Goal: Find specific page/section: Find specific page/section

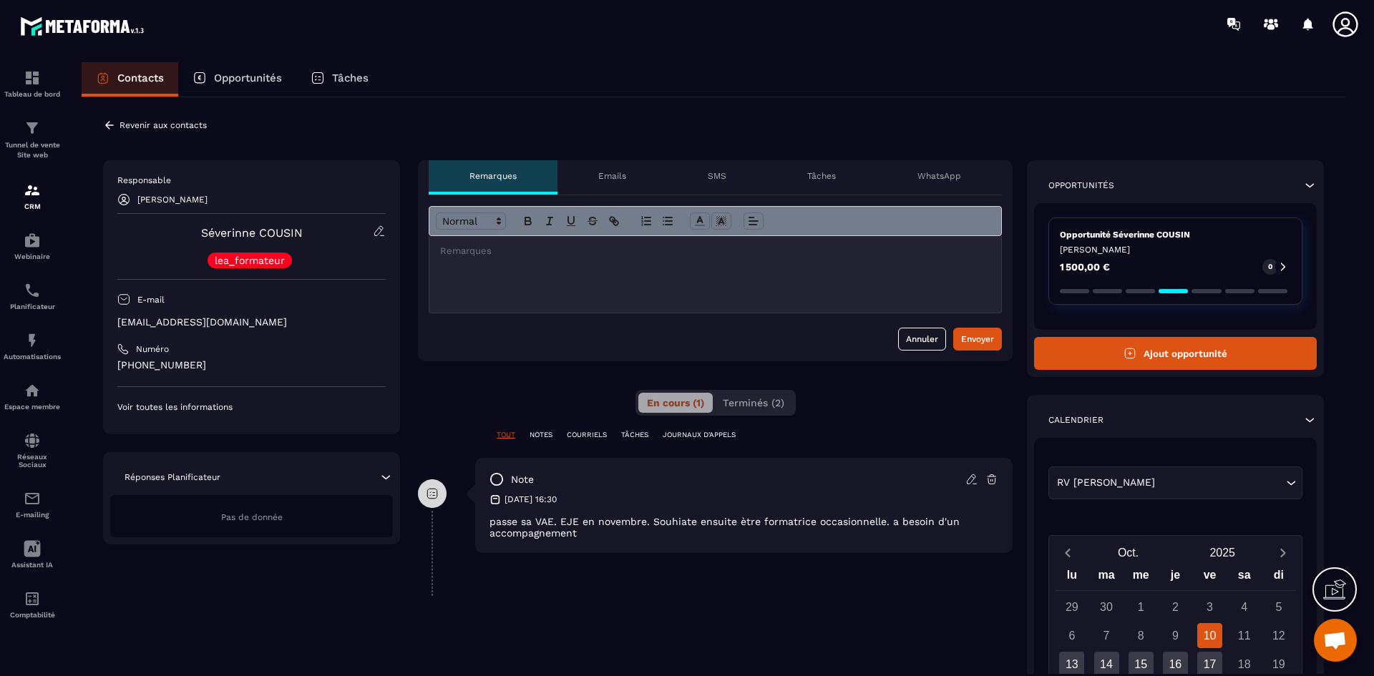
click at [660, 501] on div "[DATE] 16:30" at bounding box center [743, 499] width 509 height 11
click at [168, 129] on p "Revenir aux contacts" at bounding box center [162, 125] width 87 height 10
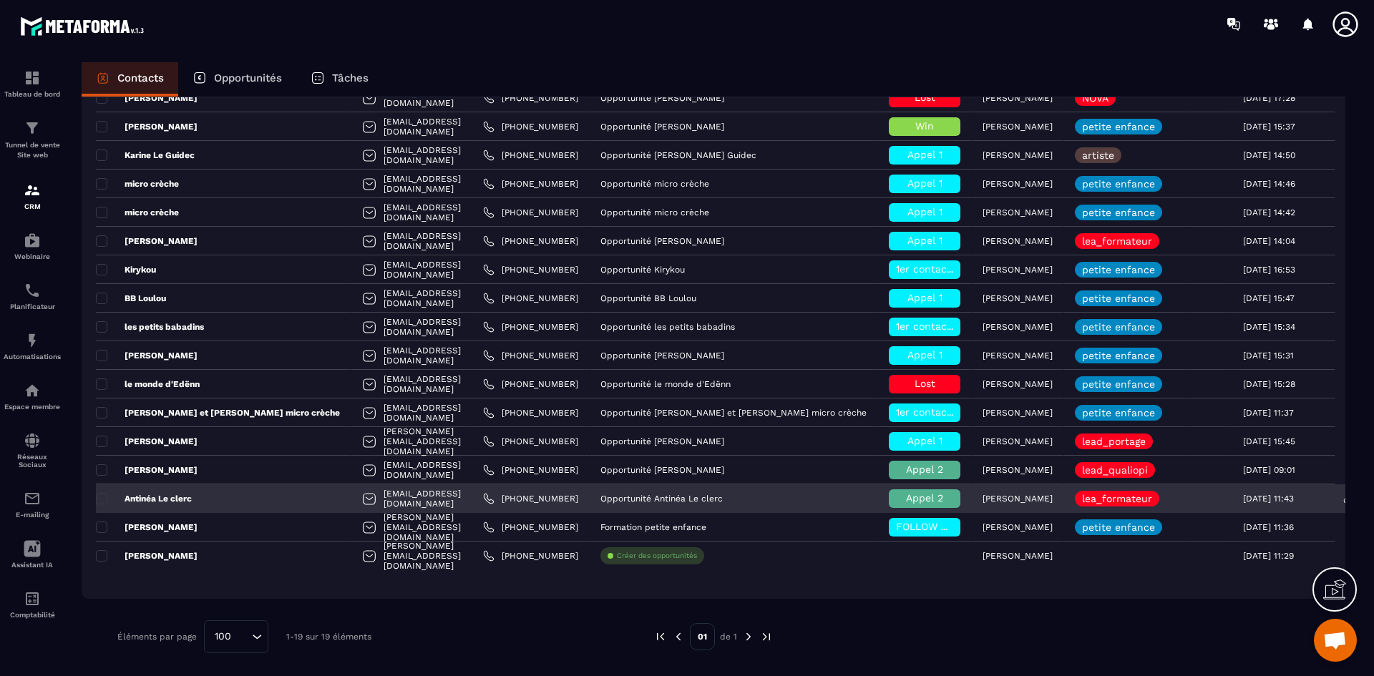
scroll to position [223, 0]
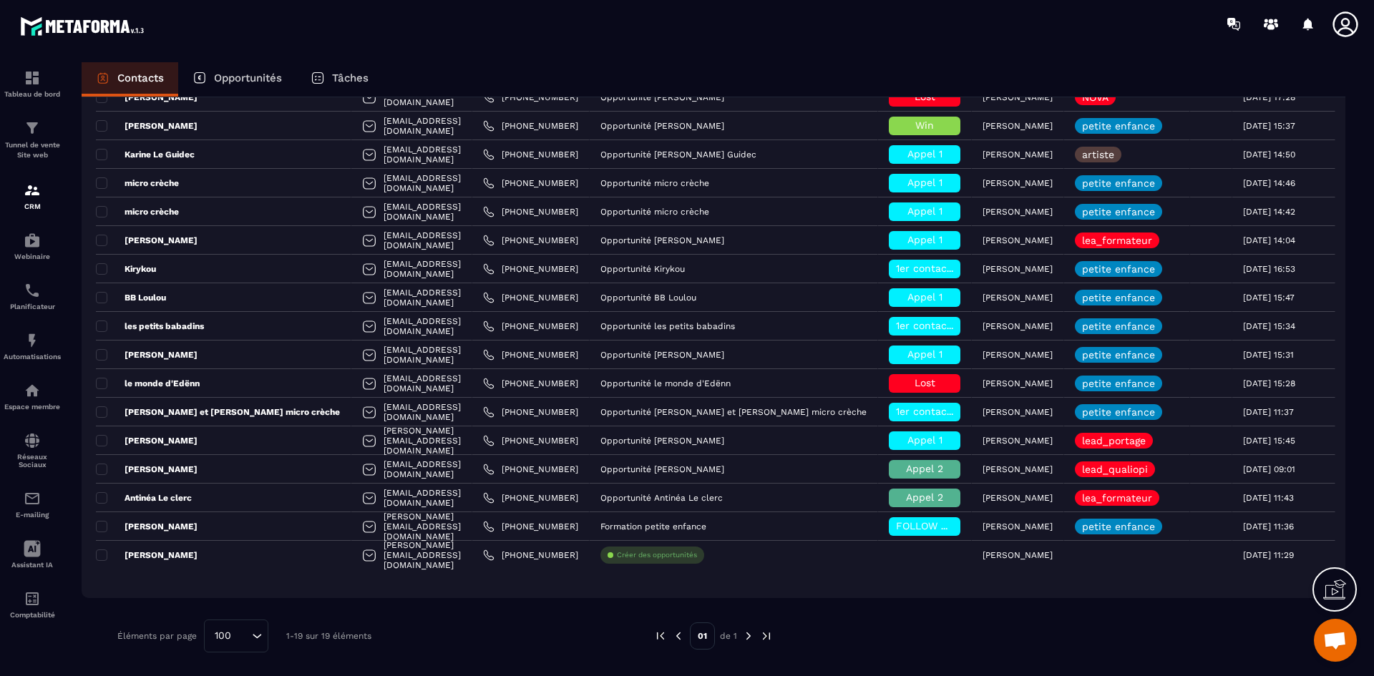
click at [745, 637] on img at bounding box center [748, 636] width 13 height 13
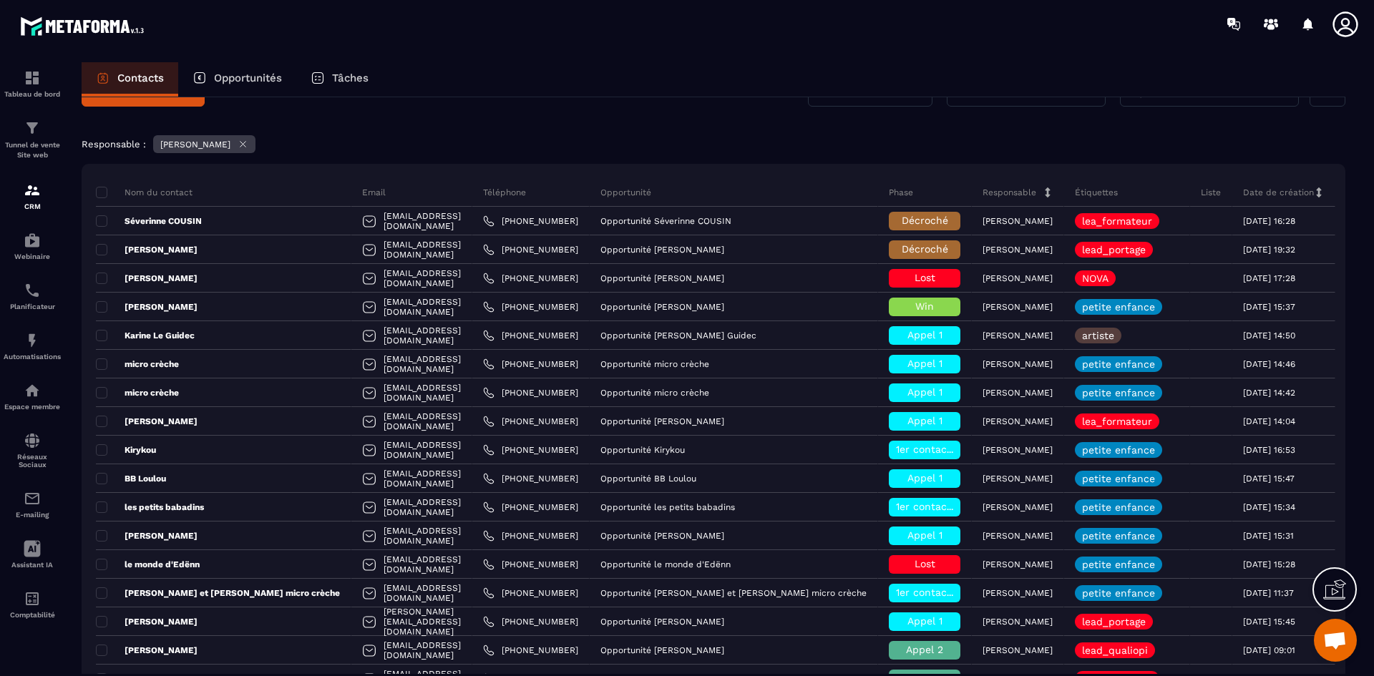
scroll to position [0, 0]
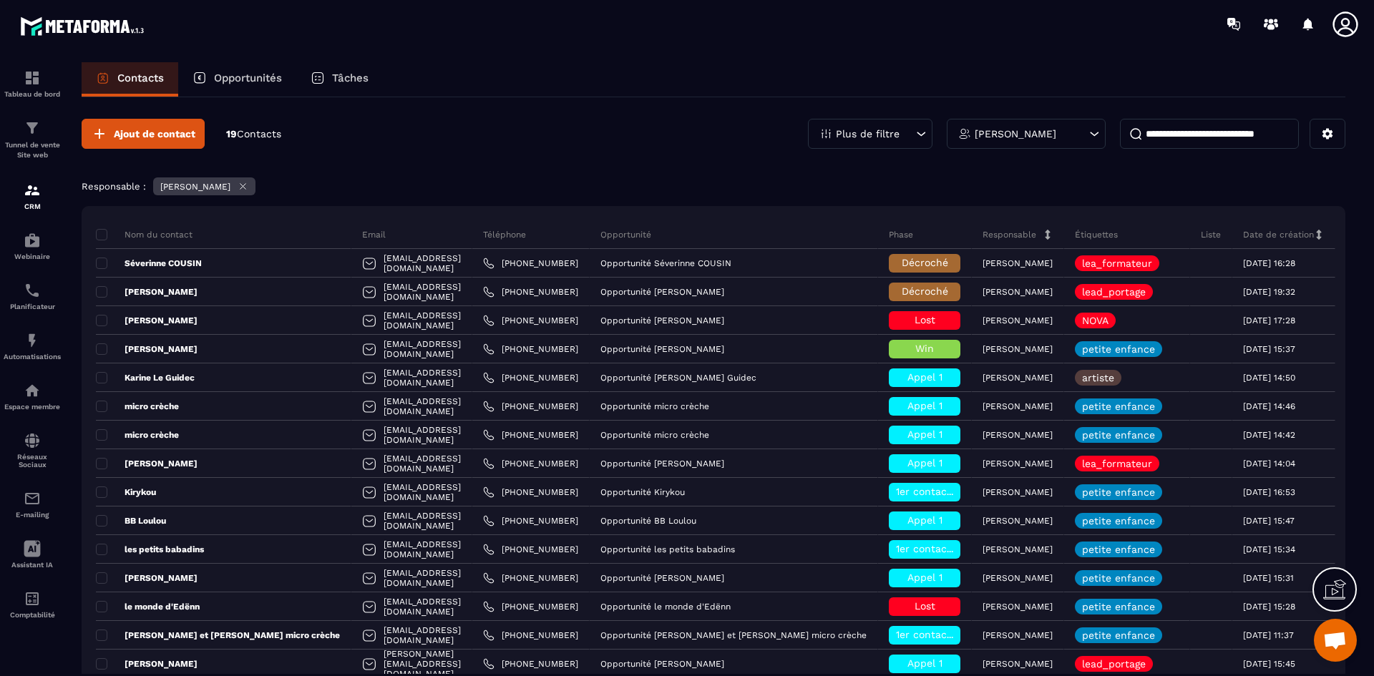
click at [1356, 26] on icon at bounding box center [1344, 23] width 25 height 25
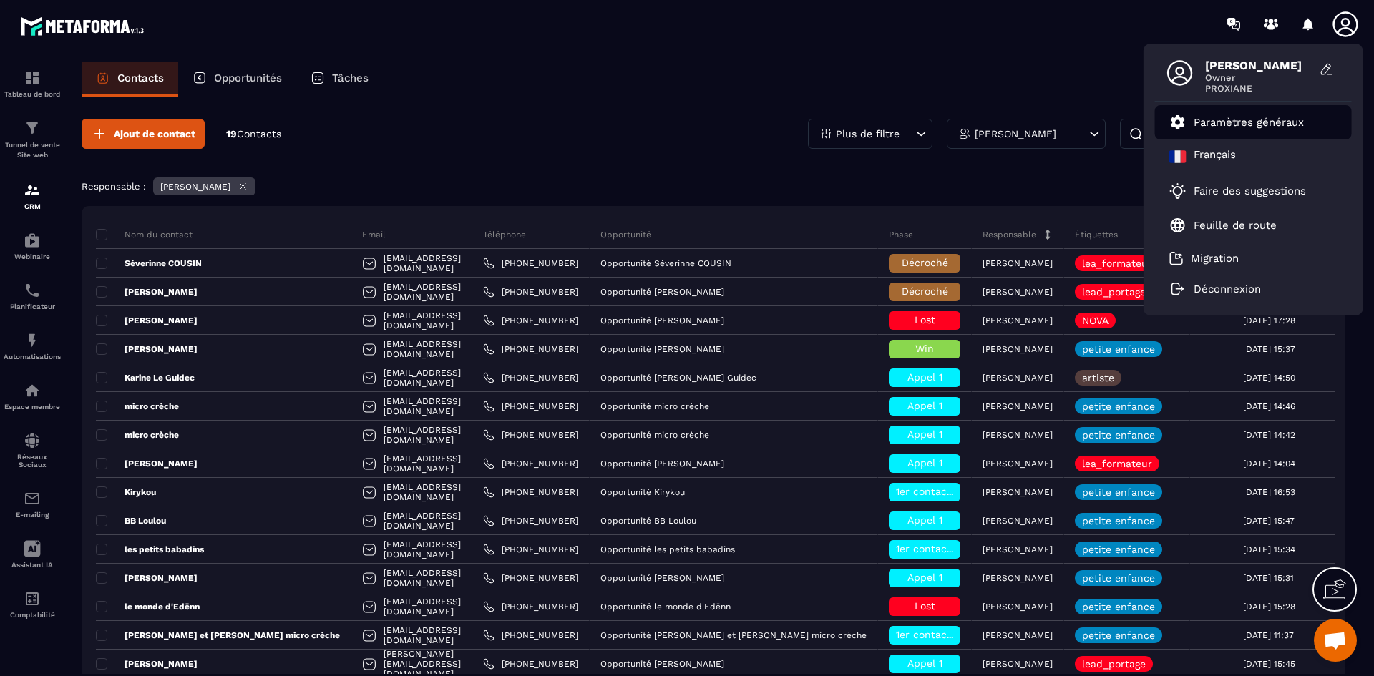
click at [1243, 124] on p "Paramètres généraux" at bounding box center [1248, 122] width 110 height 13
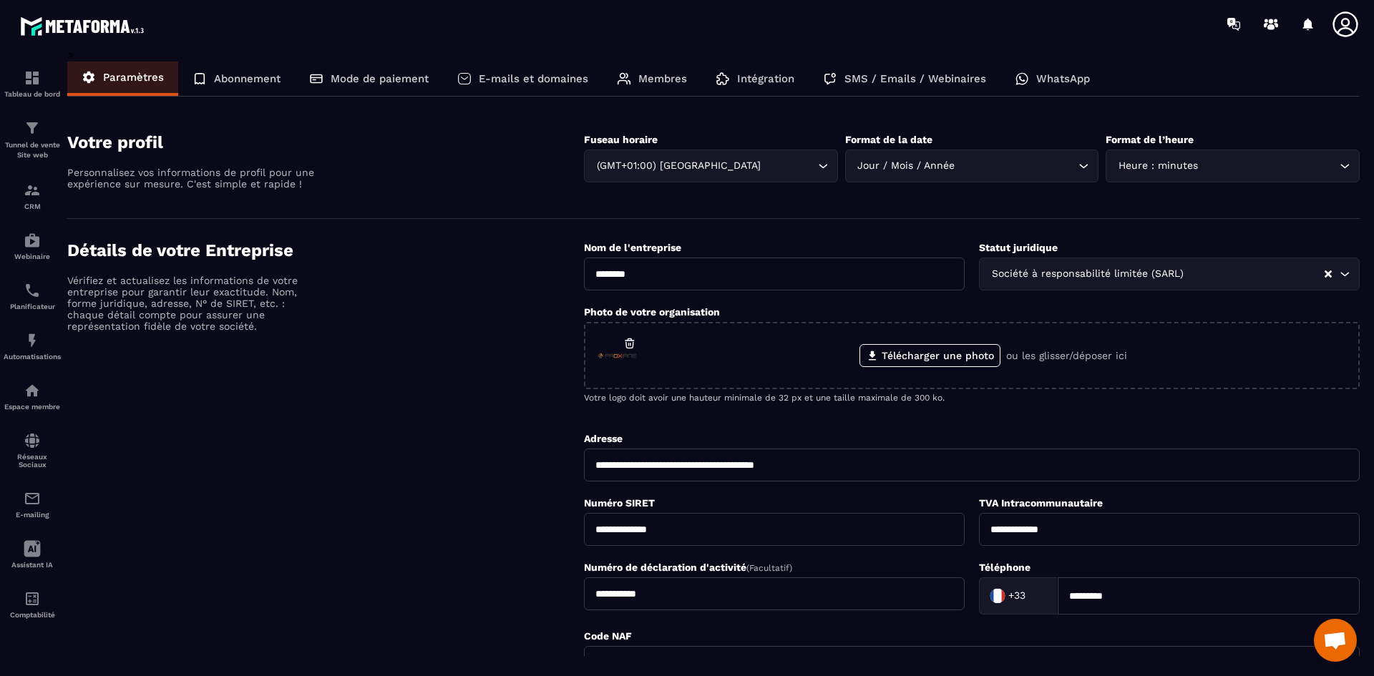
click at [1341, 24] on icon at bounding box center [1345, 24] width 29 height 29
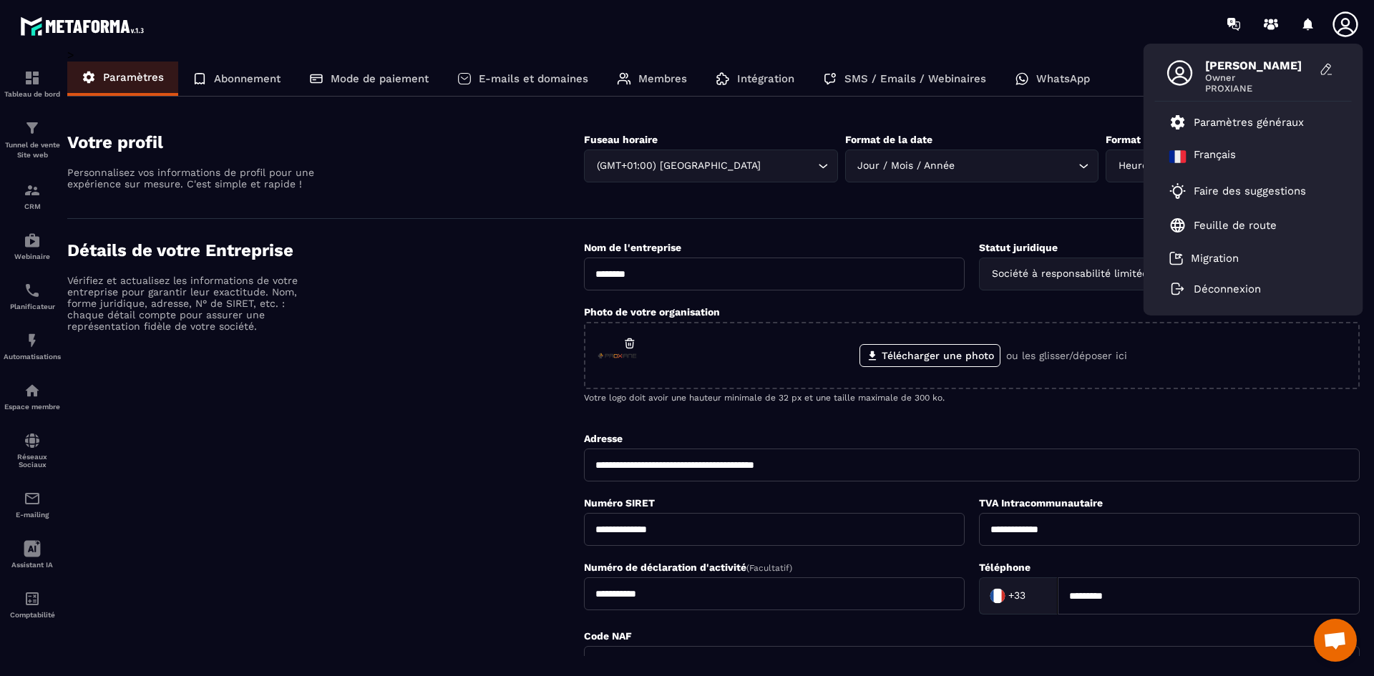
click at [1232, 68] on span "[PERSON_NAME]" at bounding box center [1258, 66] width 107 height 14
click at [971, 33] on div "[PERSON_NAME] Owner PROXIANE Paramètres généraux [DEMOGRAPHIC_DATA] Faire des s…" at bounding box center [770, 24] width 1205 height 48
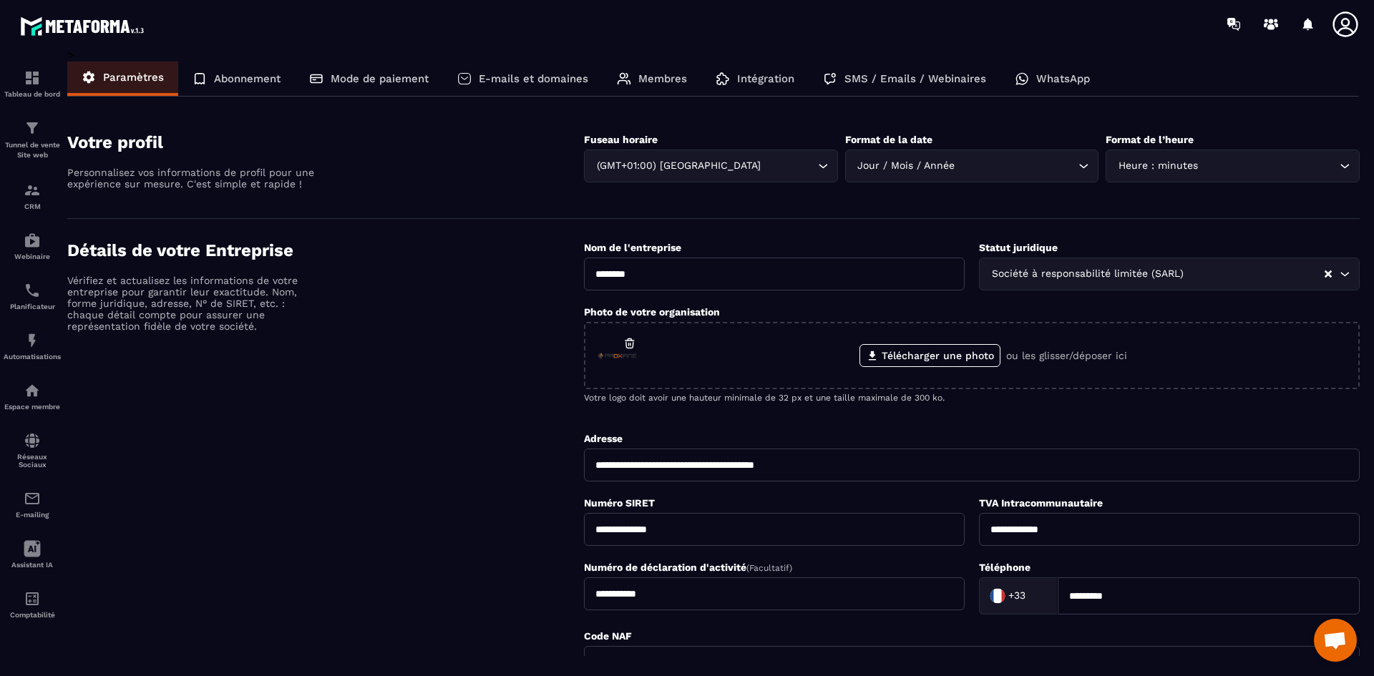
click at [222, 70] on div "Abonnement" at bounding box center [236, 79] width 117 height 34
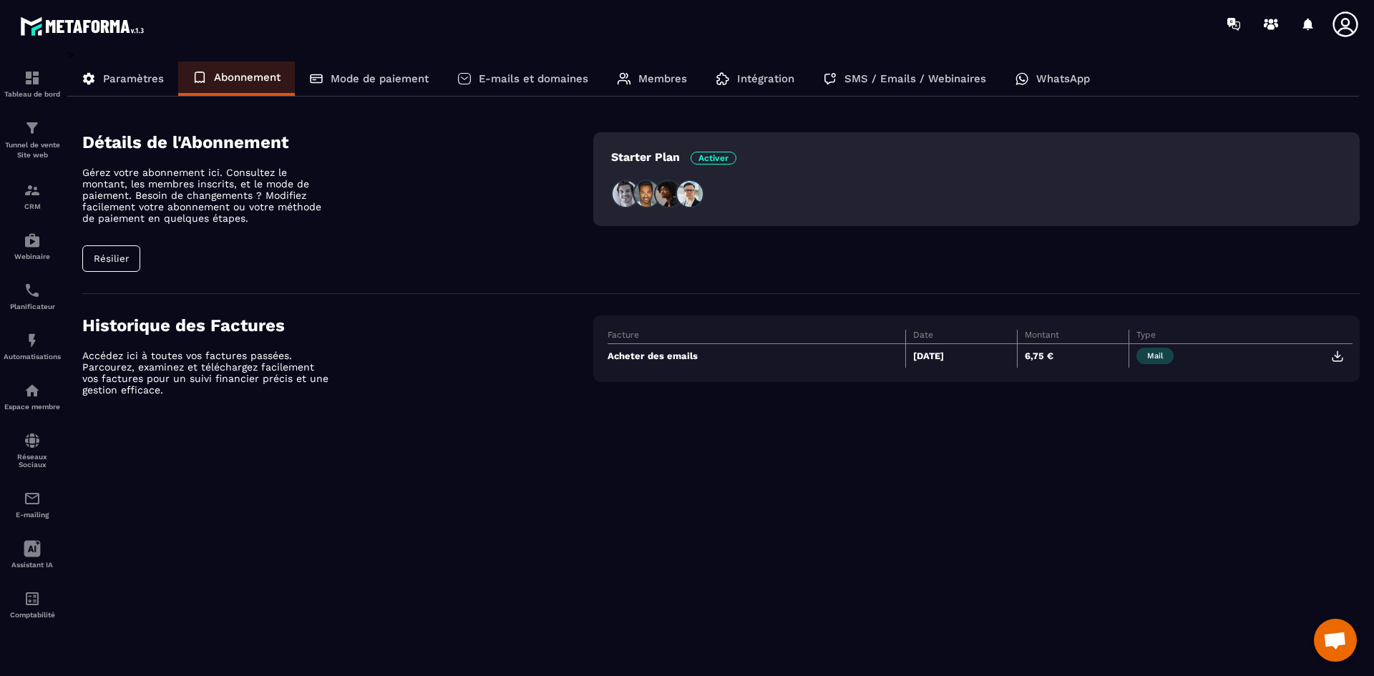
click at [648, 72] on div "Membres" at bounding box center [651, 79] width 99 height 34
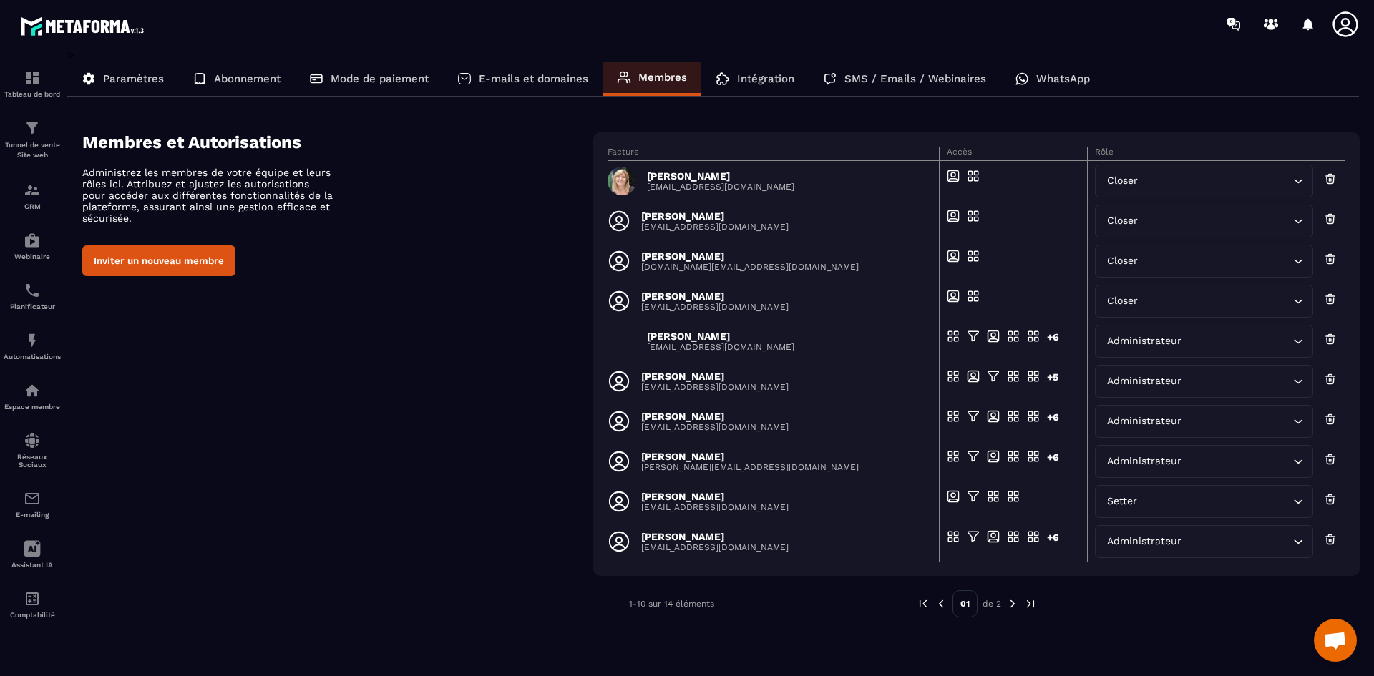
click at [765, 80] on p "Intégration" at bounding box center [765, 78] width 57 height 13
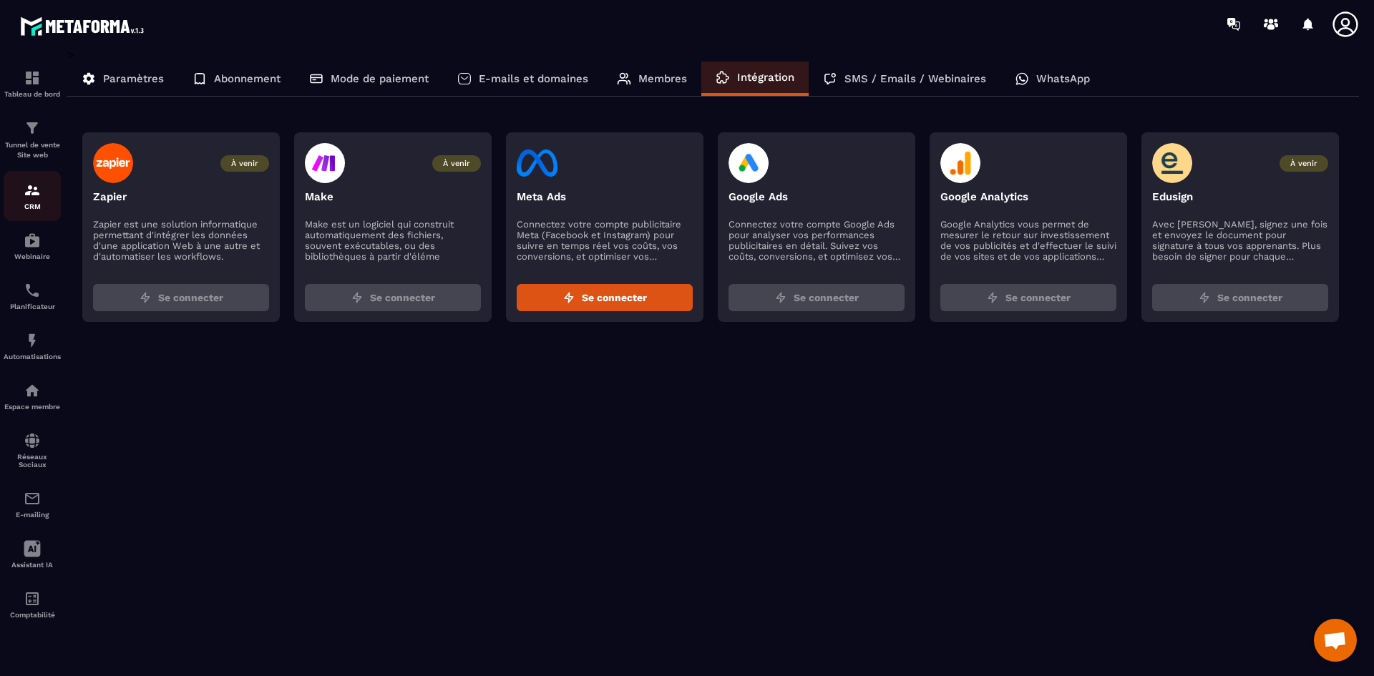
click at [30, 200] on div "CRM" at bounding box center [32, 196] width 57 height 29
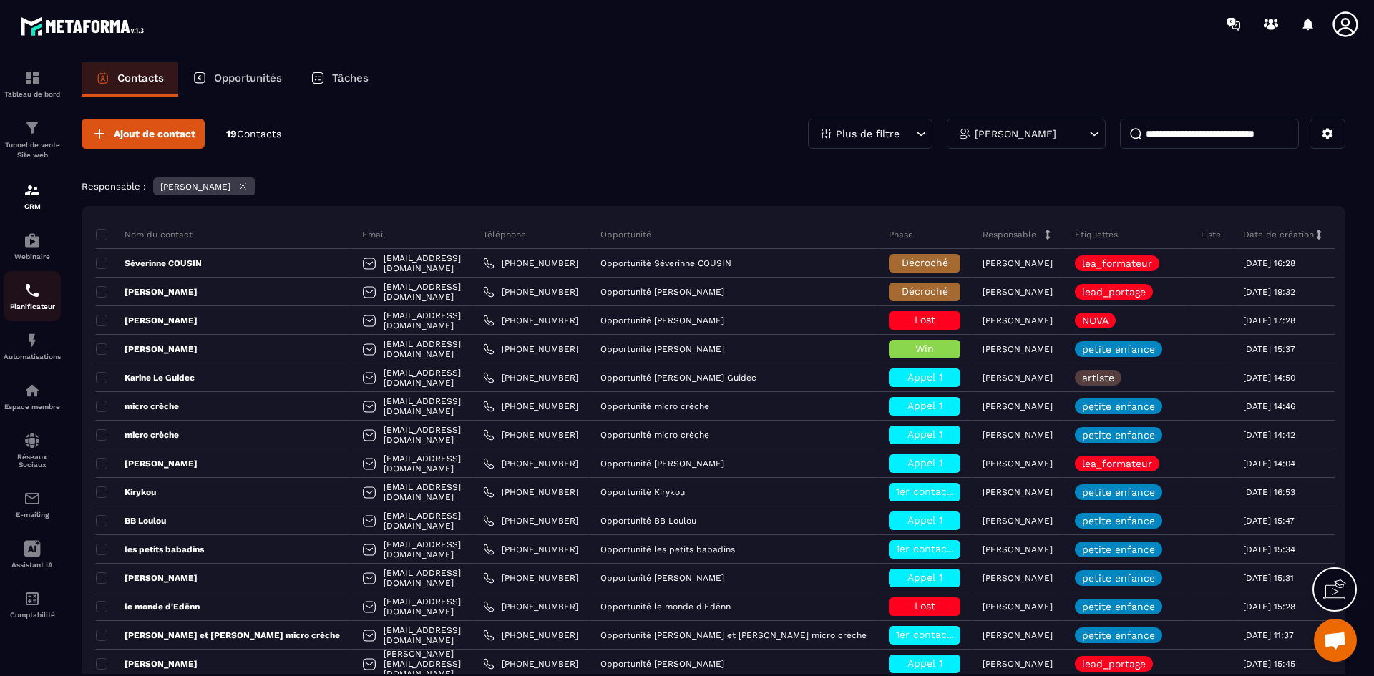
click at [23, 300] on div "Planificateur" at bounding box center [32, 296] width 57 height 29
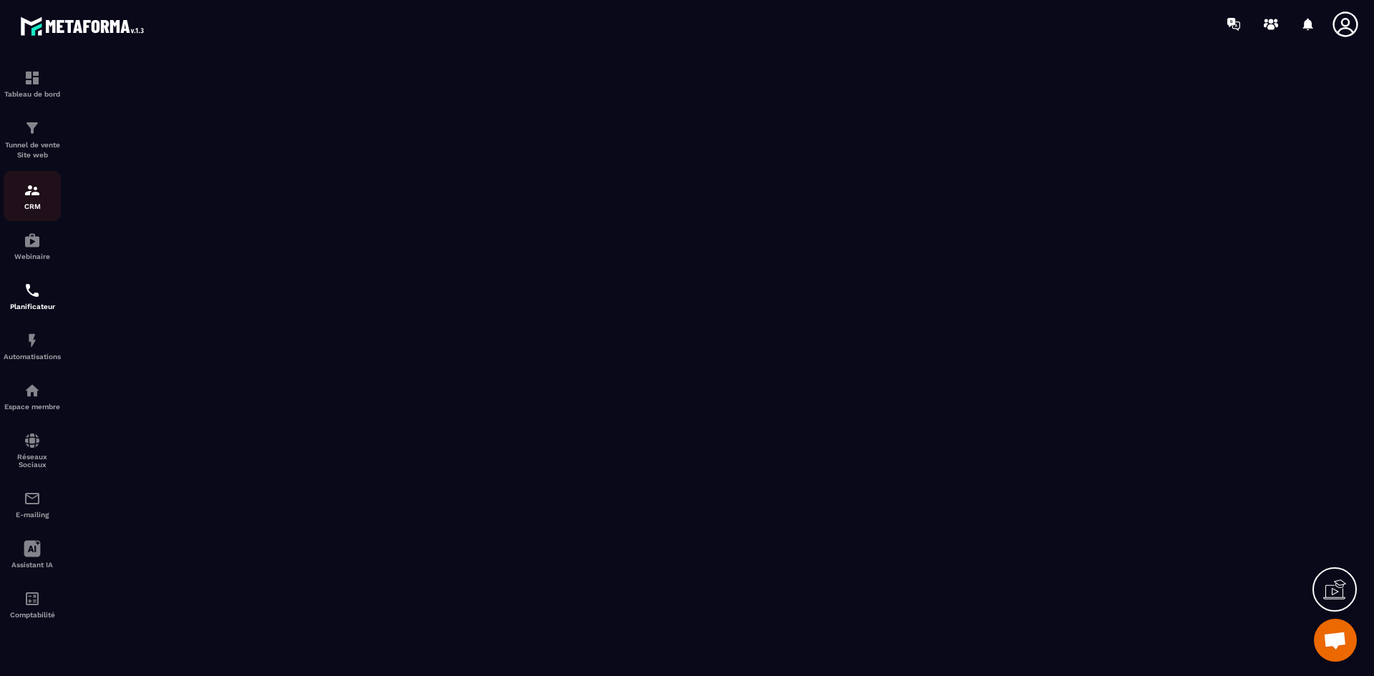
click at [41, 200] on div "CRM" at bounding box center [32, 196] width 57 height 29
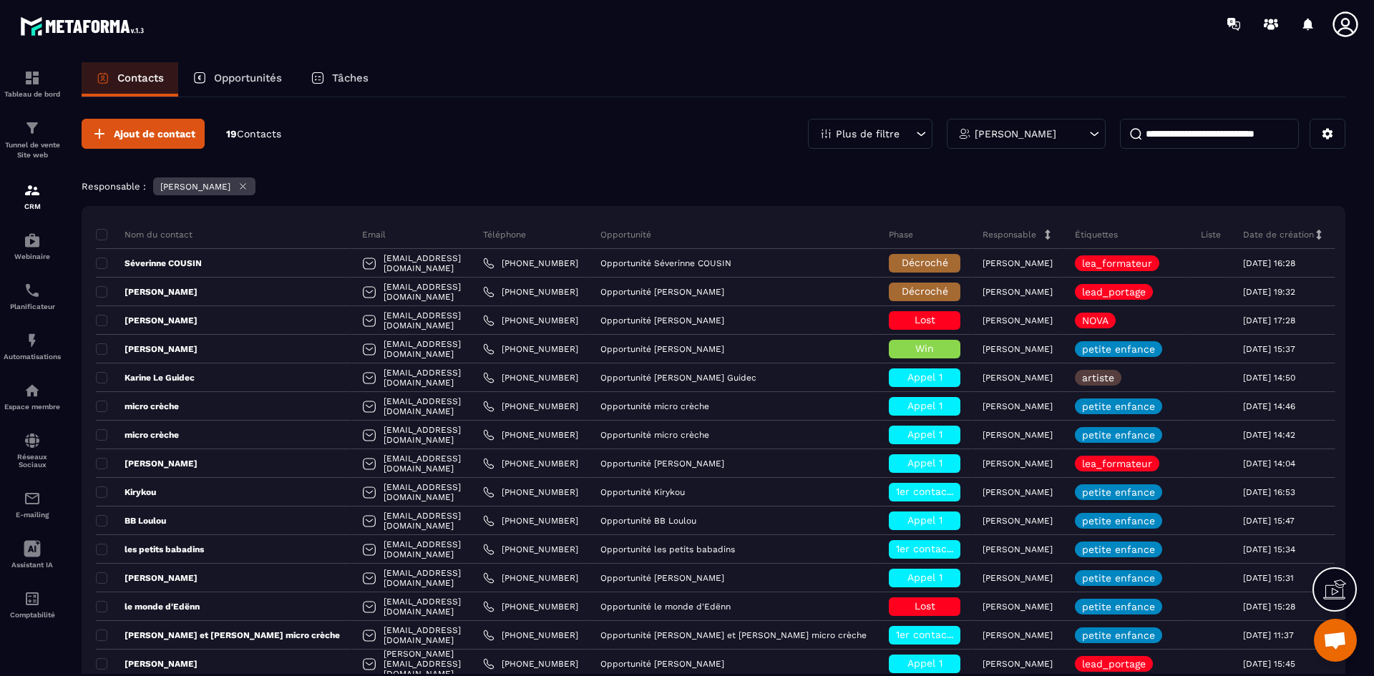
click at [1349, 23] on icon at bounding box center [1344, 23] width 25 height 25
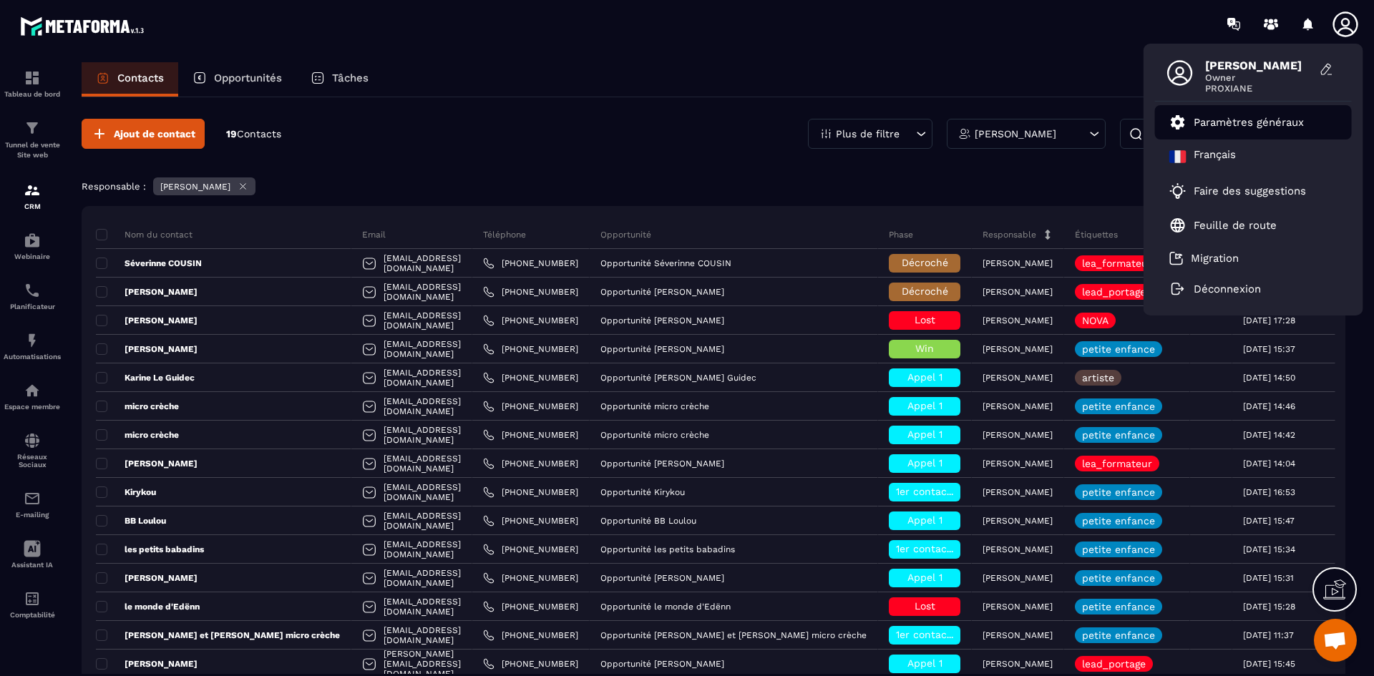
click at [1260, 124] on p "Paramètres généraux" at bounding box center [1248, 122] width 110 height 13
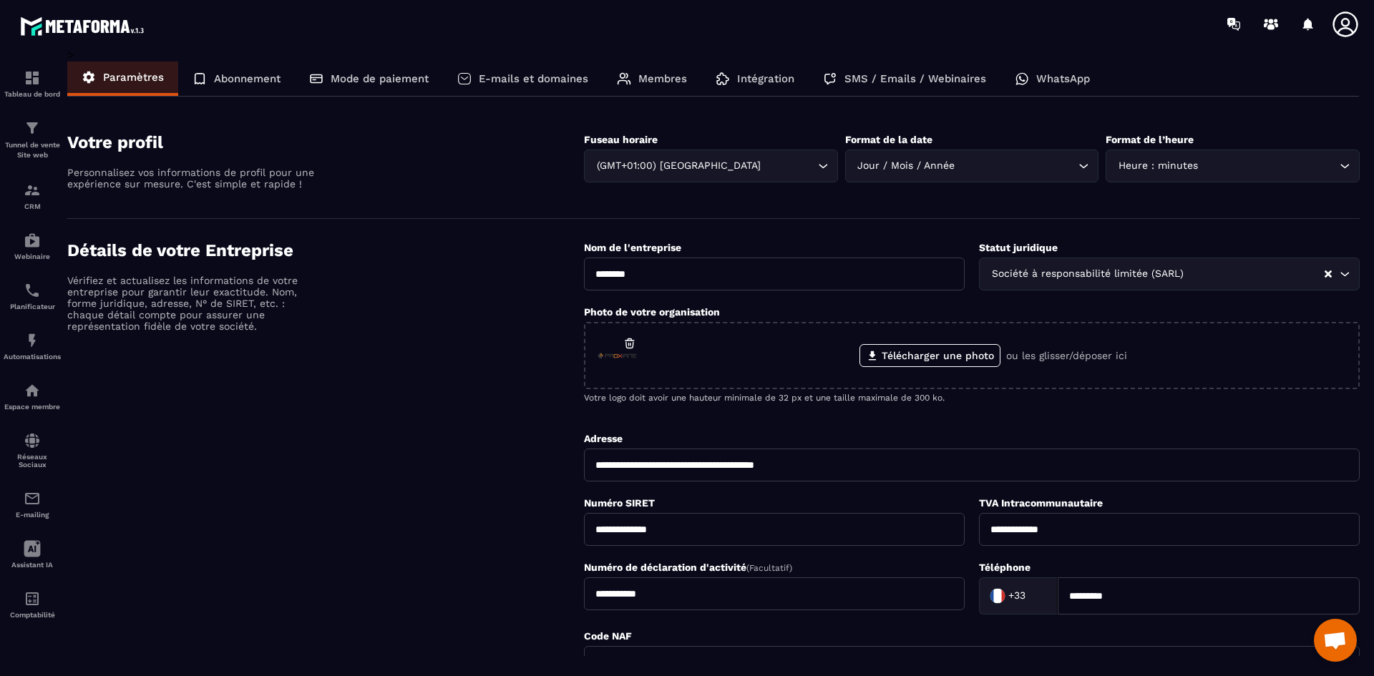
click at [670, 75] on p "Membres" at bounding box center [662, 78] width 49 height 13
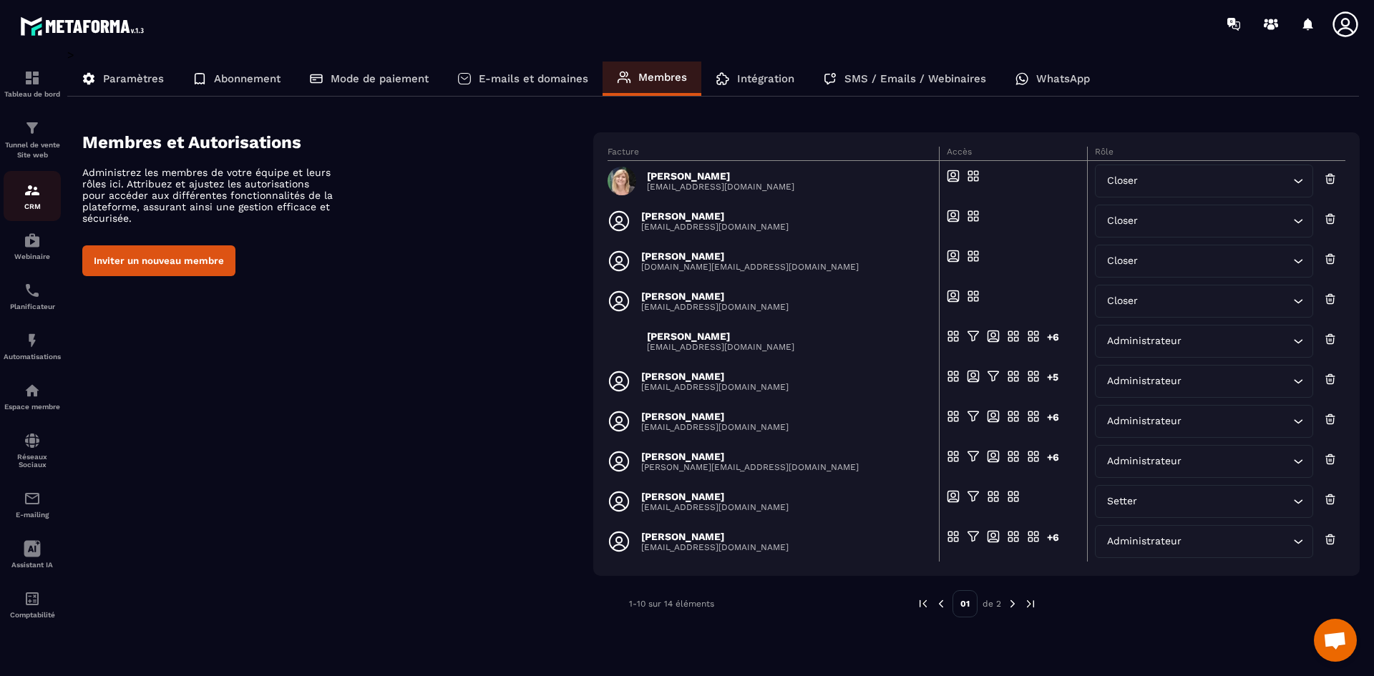
click at [26, 188] on img at bounding box center [32, 190] width 17 height 17
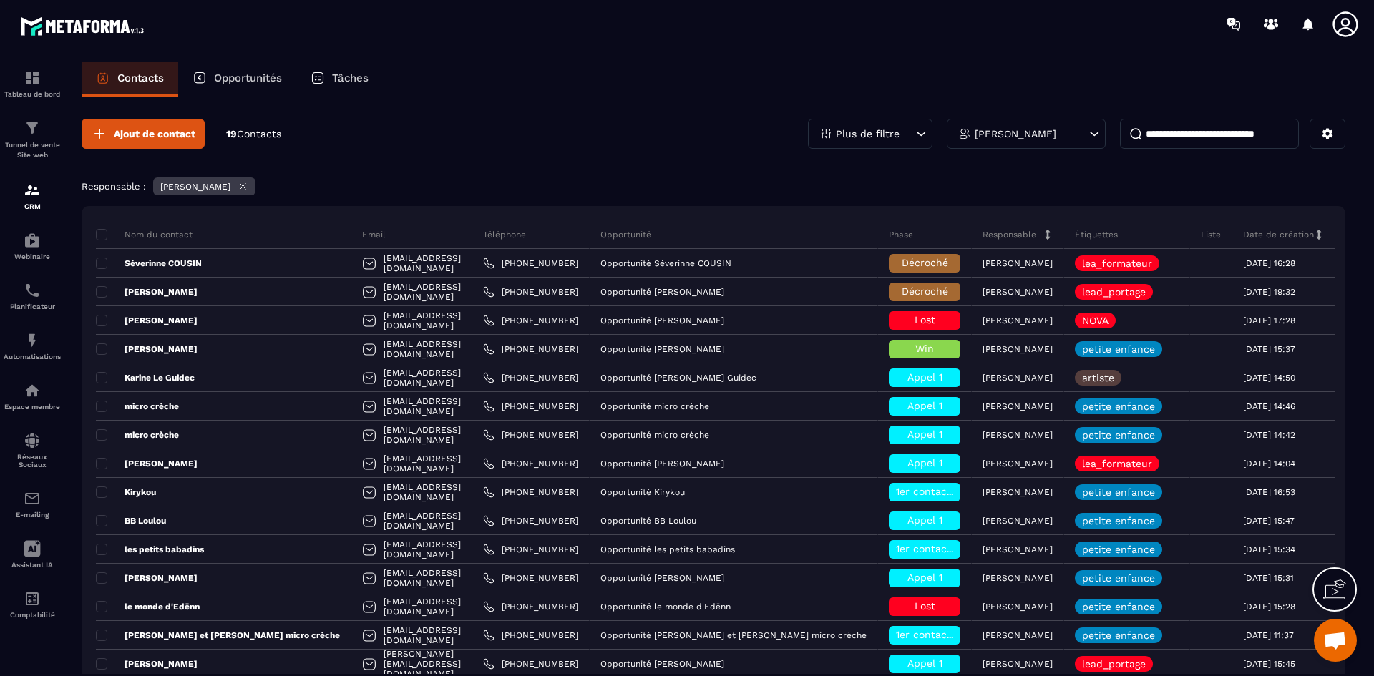
click at [248, 190] on icon at bounding box center [243, 186] width 11 height 11
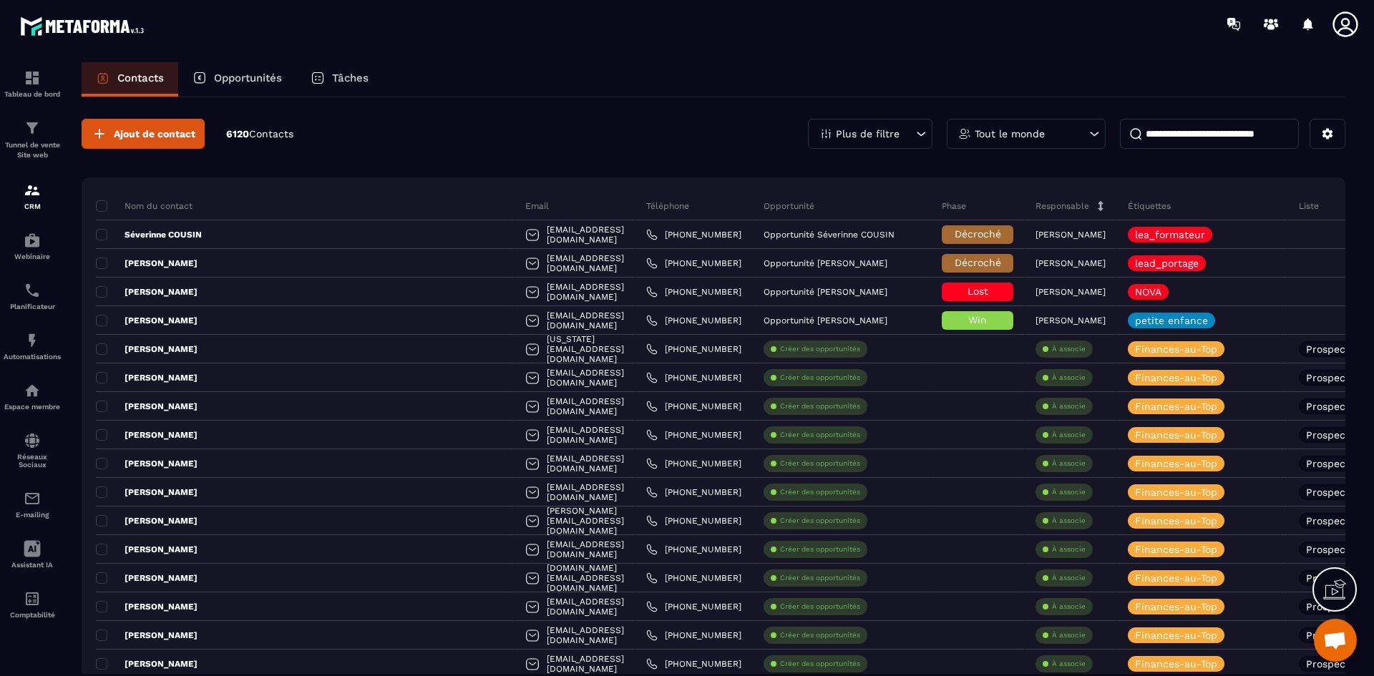
click at [1087, 135] on icon at bounding box center [1094, 134] width 14 height 14
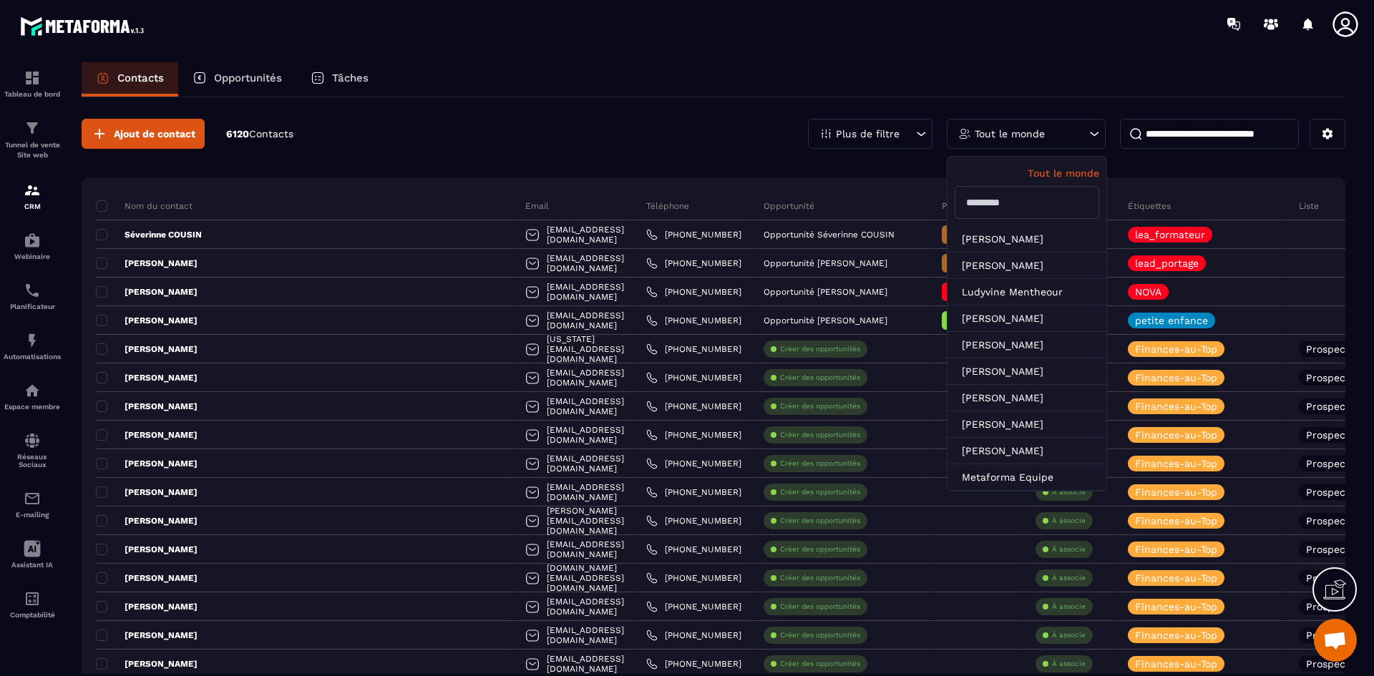
click at [1036, 207] on input "text" at bounding box center [1026, 202] width 145 height 33
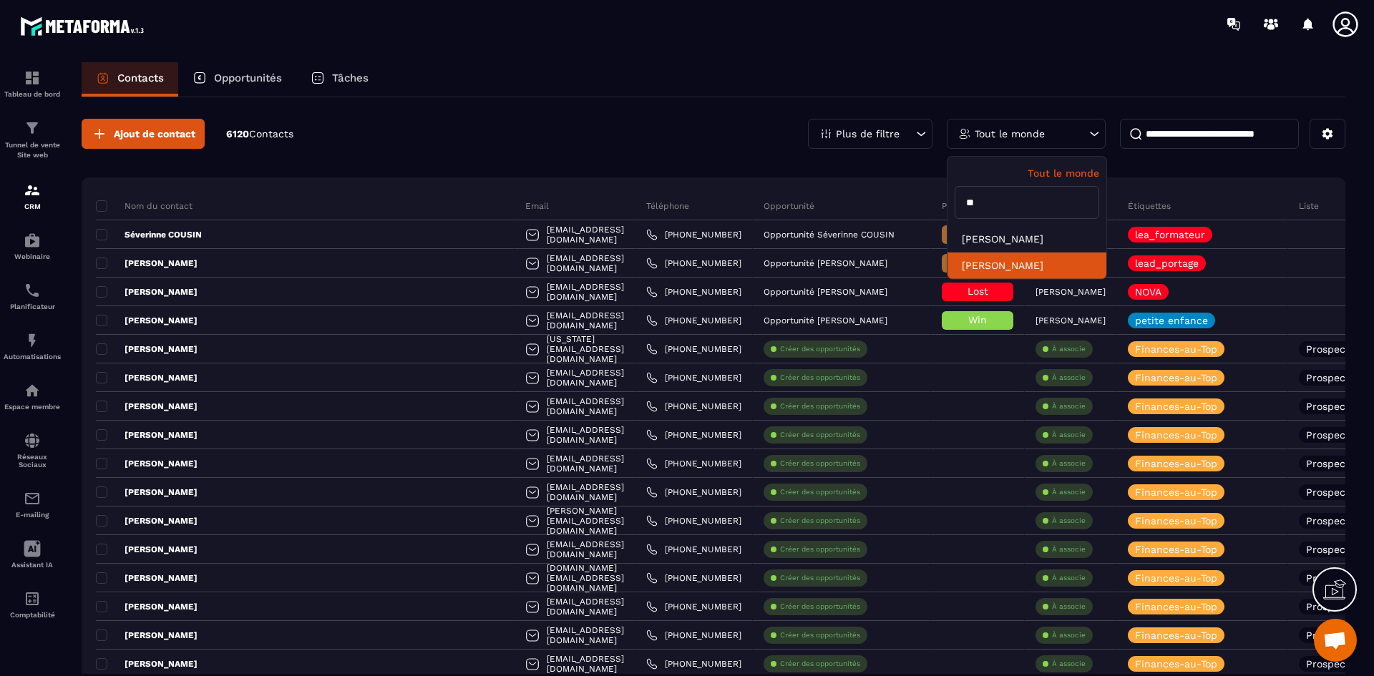
type input "**"
click at [1019, 266] on li "[PERSON_NAME]" at bounding box center [1026, 266] width 159 height 26
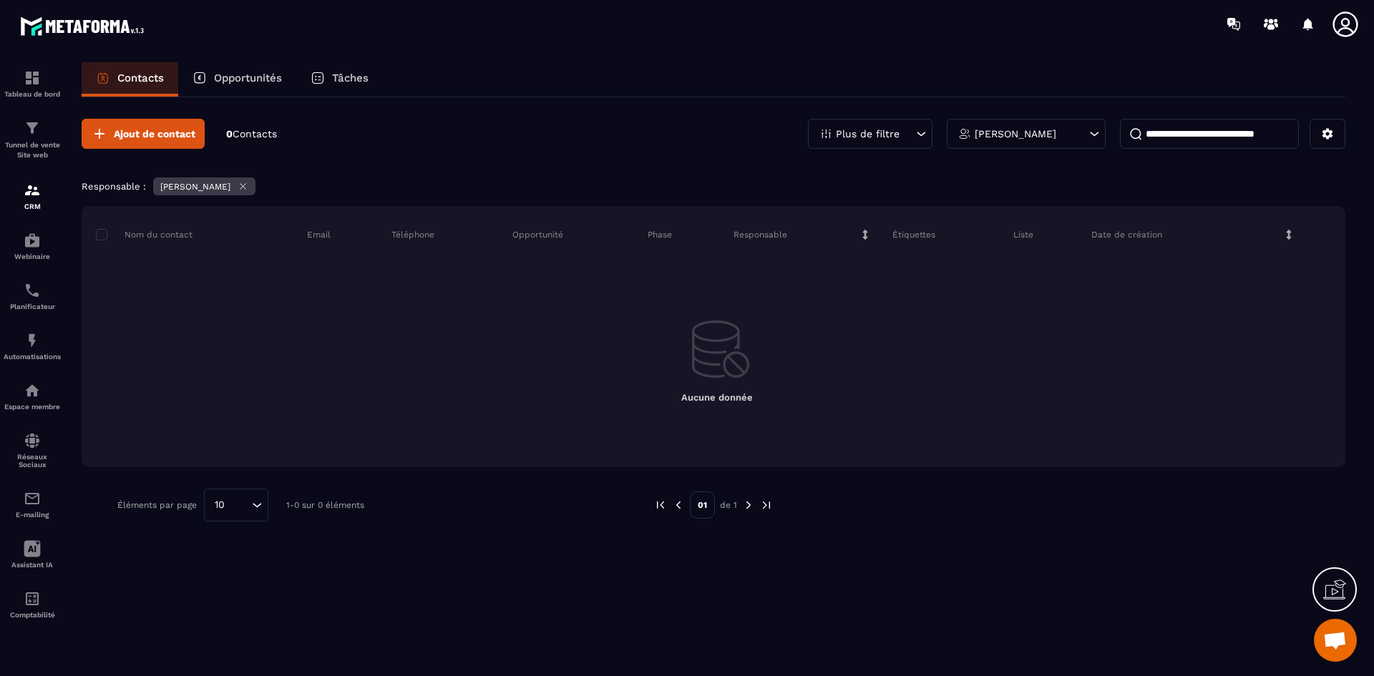
click at [248, 186] on icon at bounding box center [243, 186] width 11 height 11
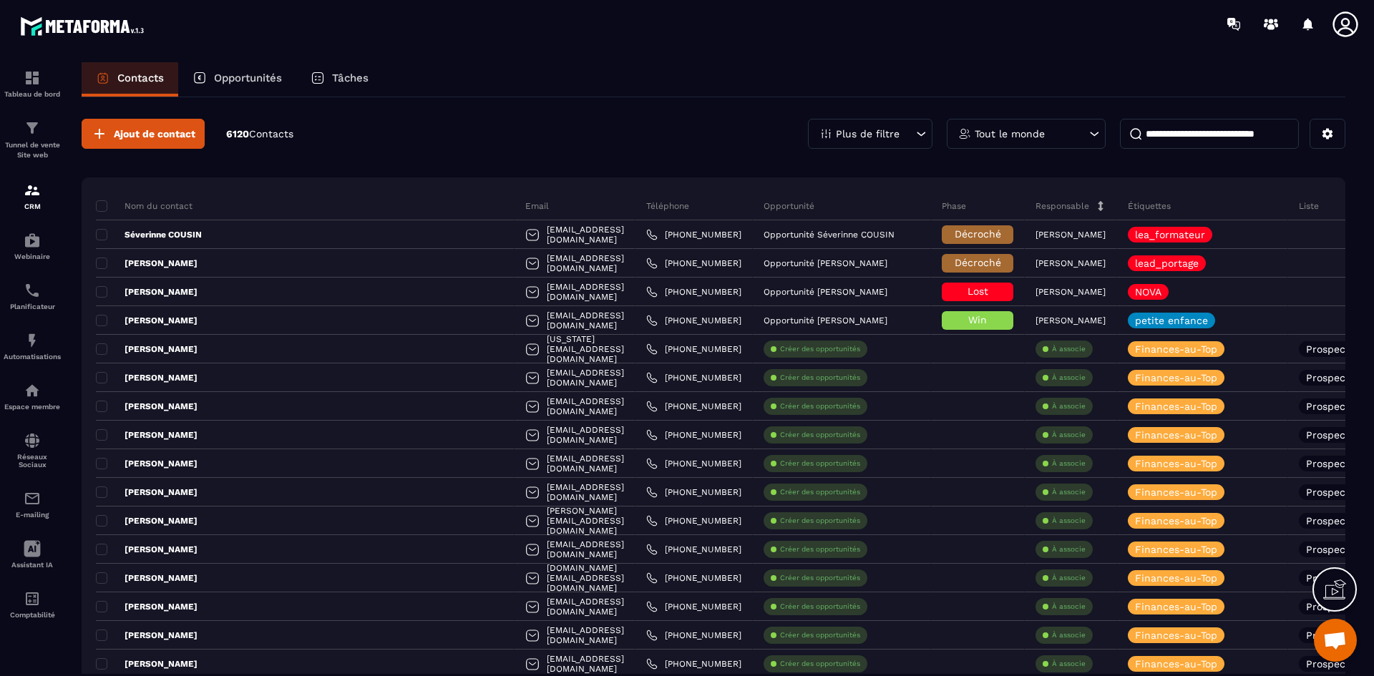
click at [912, 133] on div "Plus de filtre" at bounding box center [870, 134] width 124 height 30
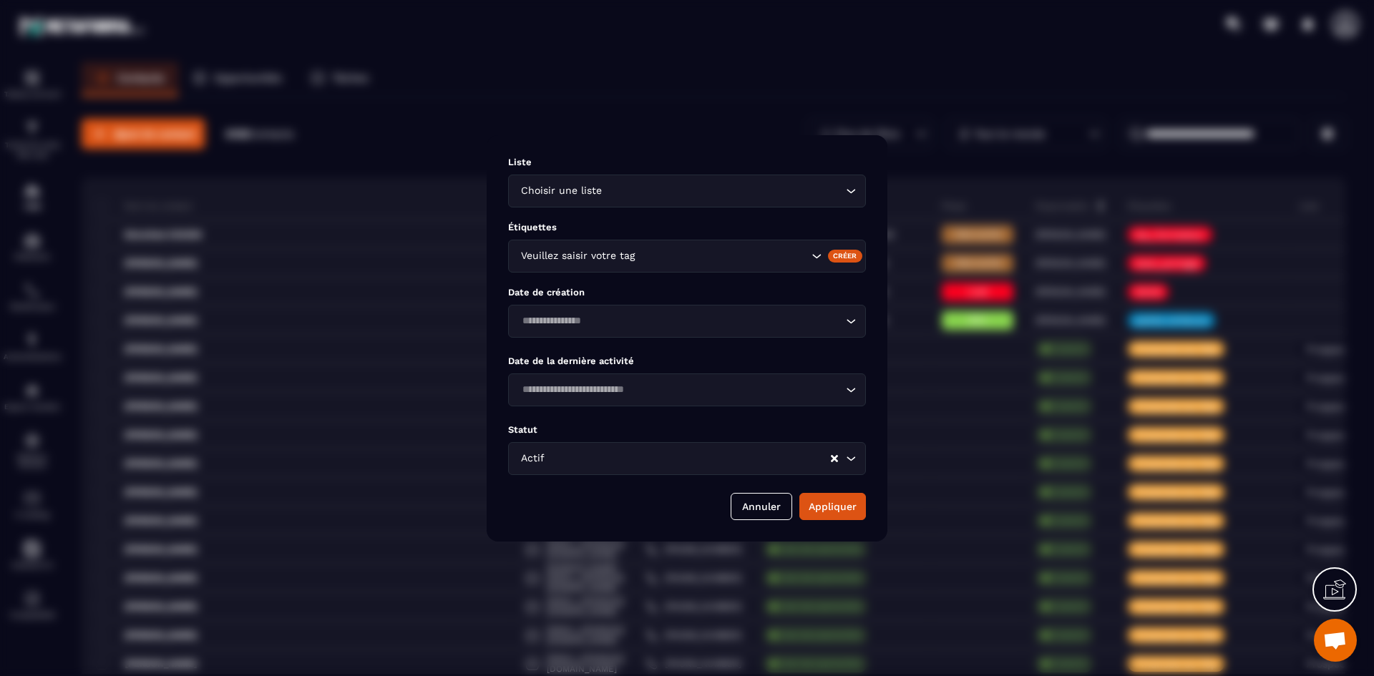
click at [815, 255] on icon "Search for option" at bounding box center [816, 256] width 14 height 14
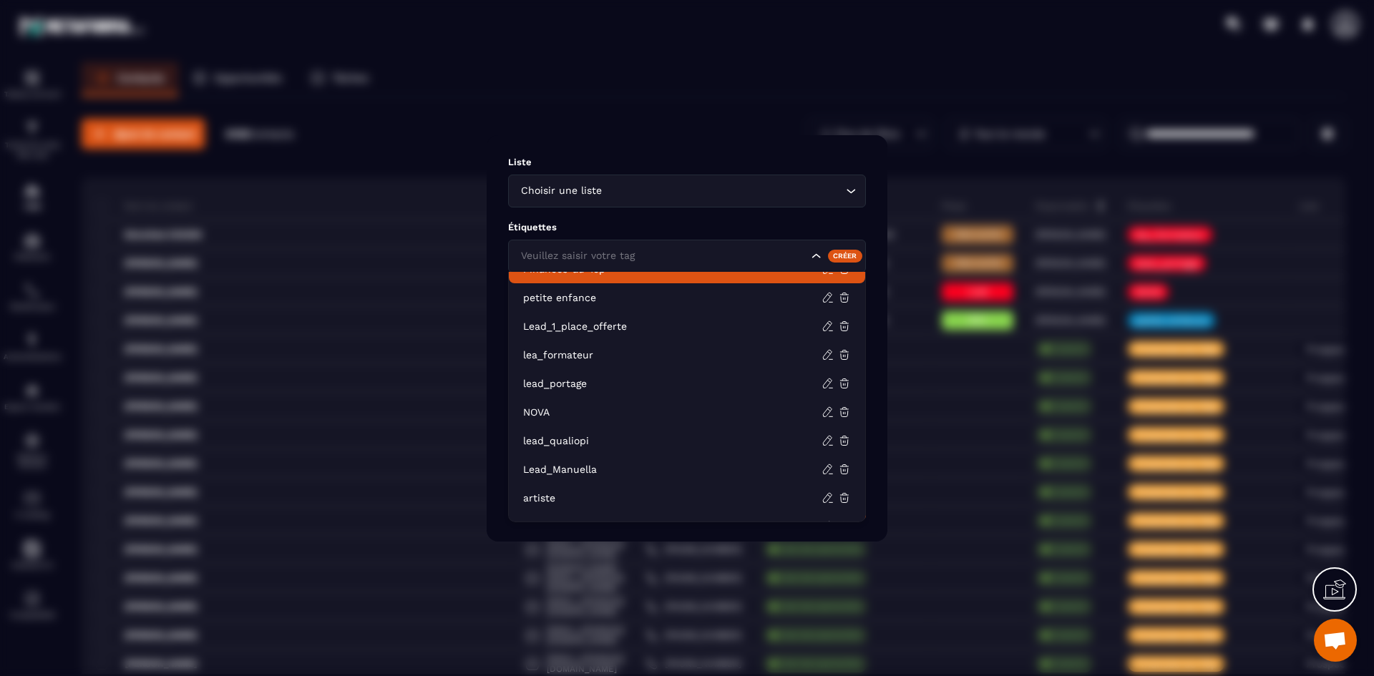
scroll to position [72, 0]
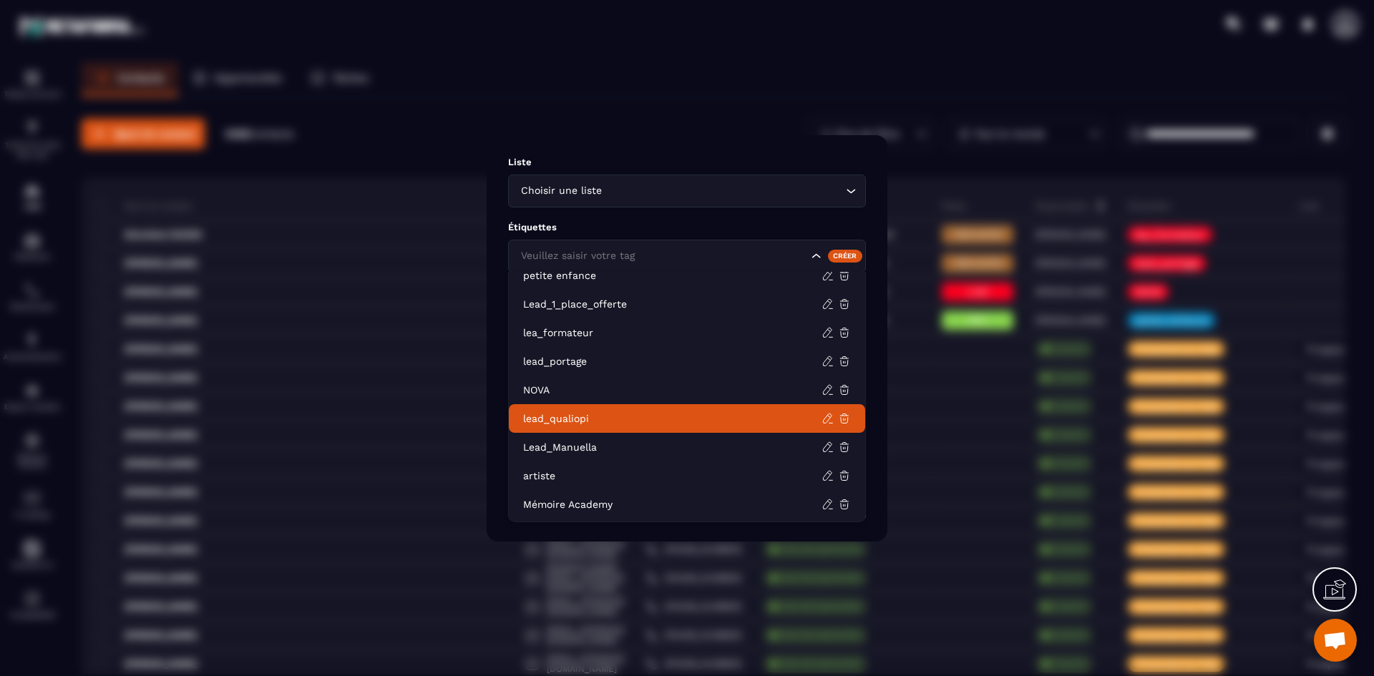
click at [667, 428] on li "lead_qualiopi" at bounding box center [687, 418] width 356 height 29
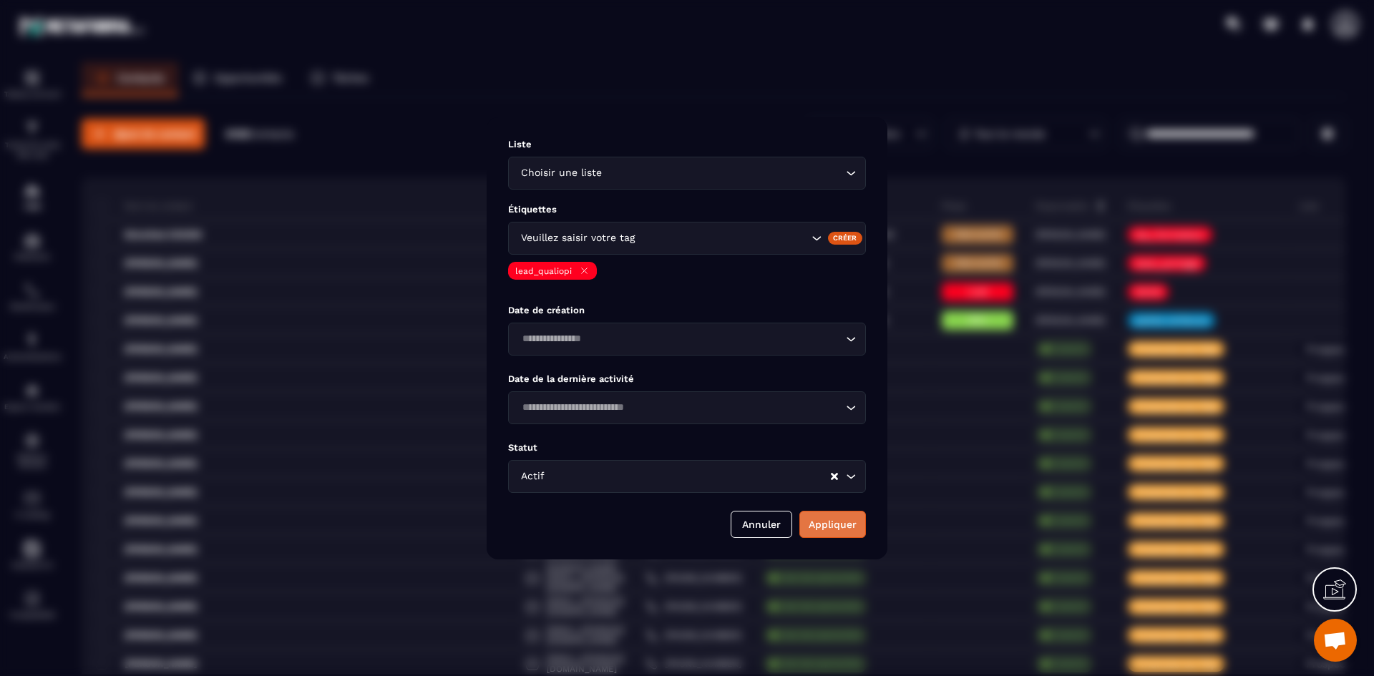
click at [844, 524] on button "Appliquer" at bounding box center [832, 524] width 67 height 27
